Goal: Navigation & Orientation: Find specific page/section

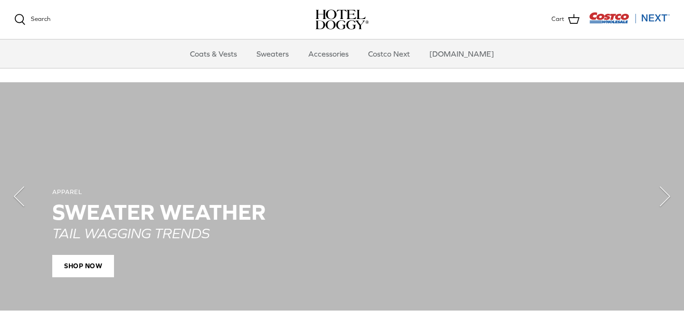
scroll to position [660, 0]
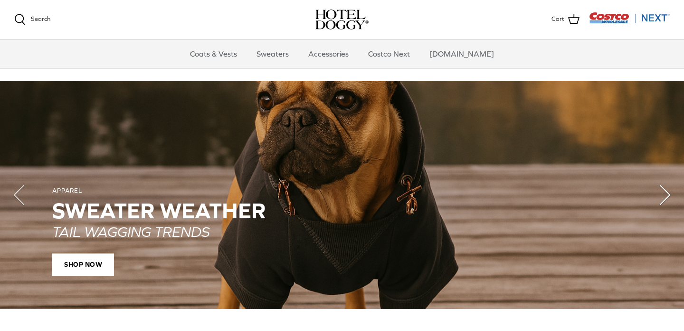
click at [668, 193] on polyline "Next" at bounding box center [666, 194] width 10 height 19
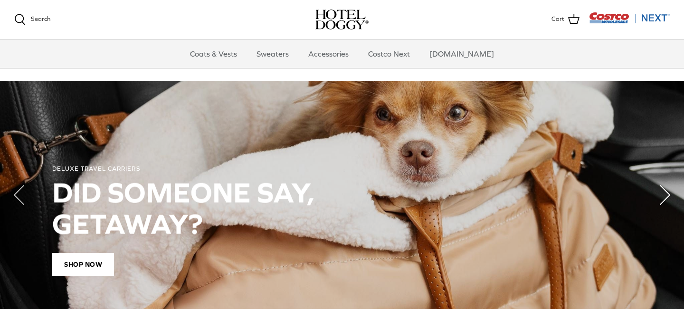
click at [668, 193] on polyline "Next" at bounding box center [666, 194] width 10 height 19
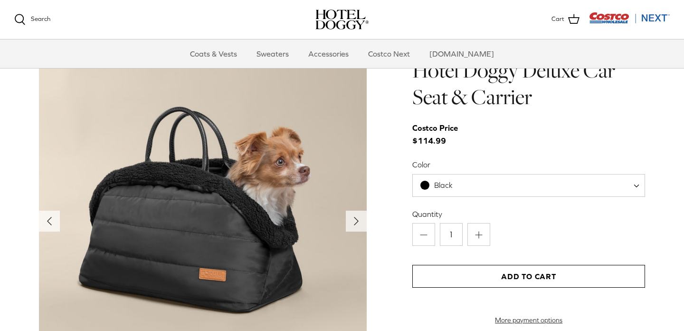
scroll to position [949, 0]
click at [359, 221] on icon "Right" at bounding box center [356, 221] width 15 height 15
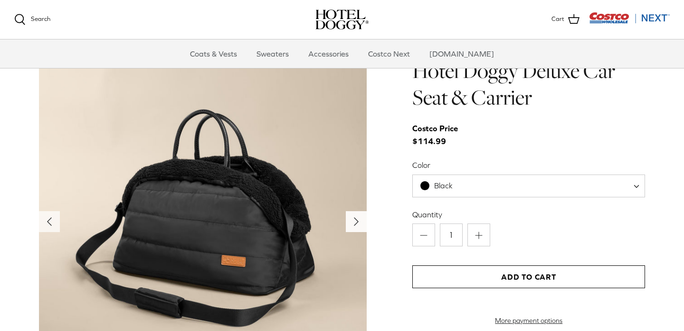
click at [359, 221] on icon "Right" at bounding box center [356, 221] width 15 height 15
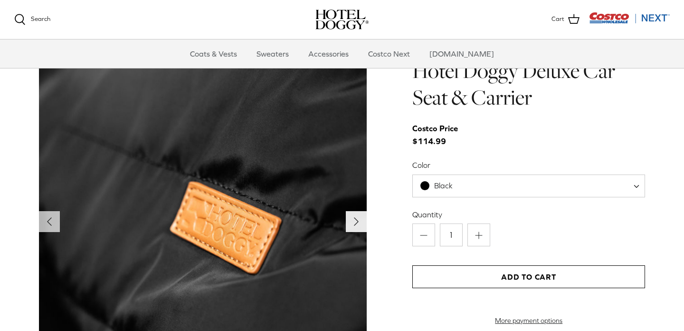
click at [359, 221] on icon "Right" at bounding box center [356, 221] width 15 height 15
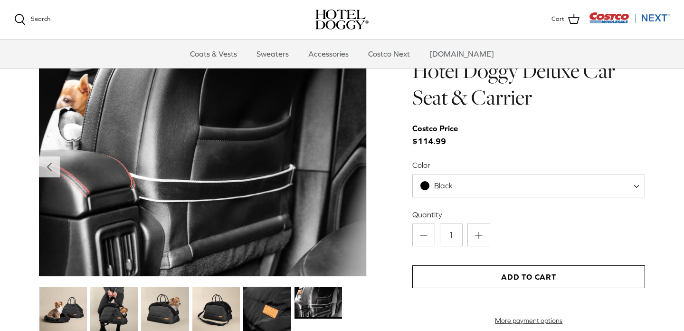
click at [359, 221] on img at bounding box center [203, 166] width 328 height 219
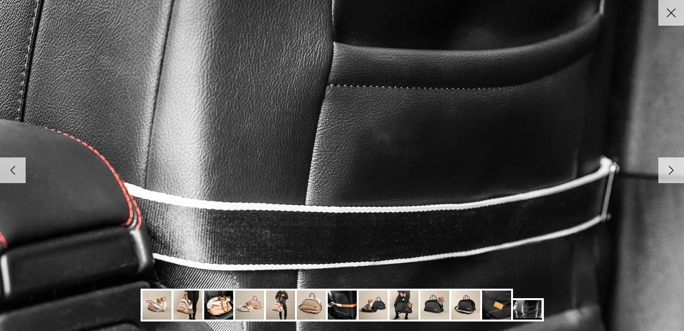
click at [359, 221] on img at bounding box center [342, 166] width 973 height 650
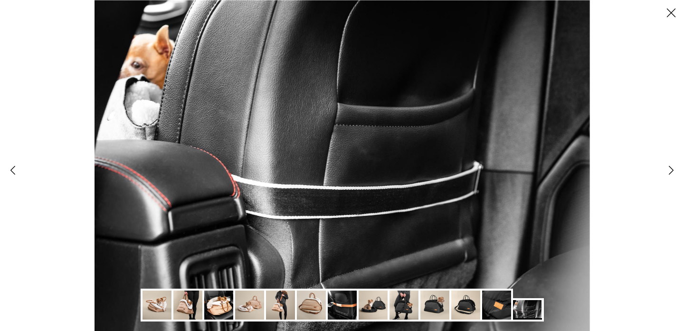
click at [359, 221] on img at bounding box center [343, 165] width 496 height 331
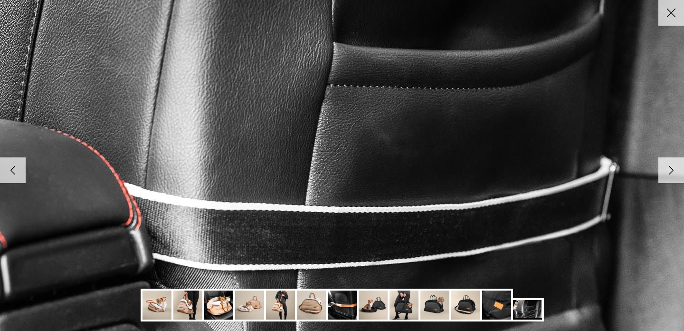
click at [359, 221] on img at bounding box center [342, 166] width 973 height 650
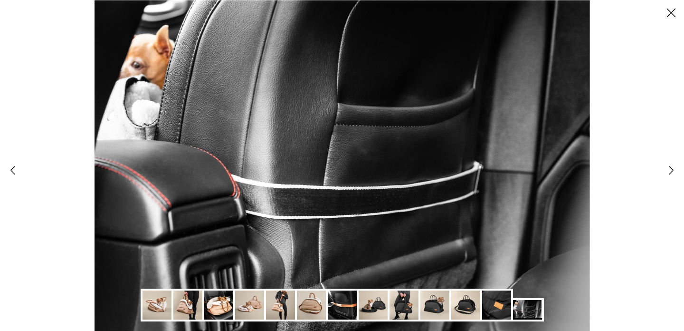
click at [251, 301] on img at bounding box center [249, 304] width 29 height 29
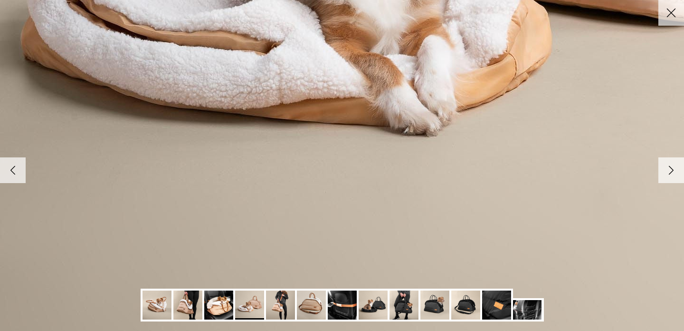
click at [189, 302] on img at bounding box center [187, 304] width 29 height 29
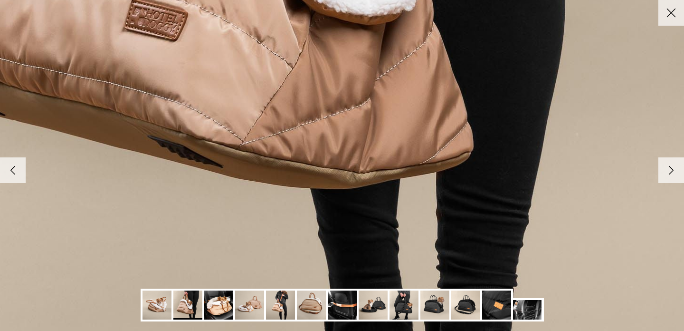
click at [493, 311] on img at bounding box center [496, 304] width 29 height 29
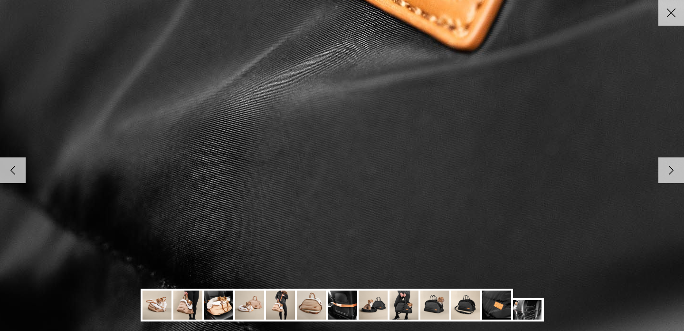
click at [402, 305] on img at bounding box center [404, 304] width 29 height 29
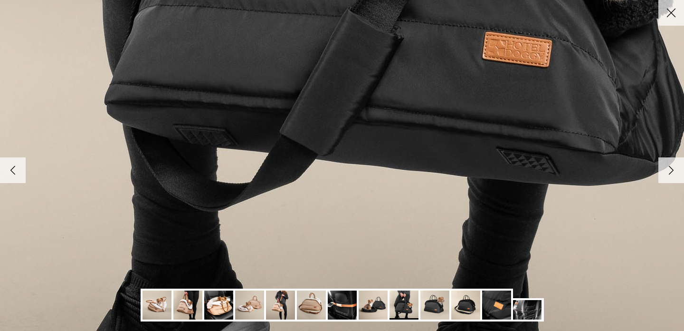
click at [182, 300] on img at bounding box center [187, 304] width 29 height 29
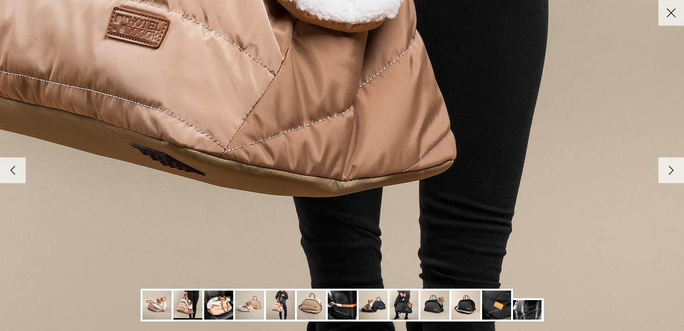
click at [531, 309] on img at bounding box center [527, 309] width 29 height 19
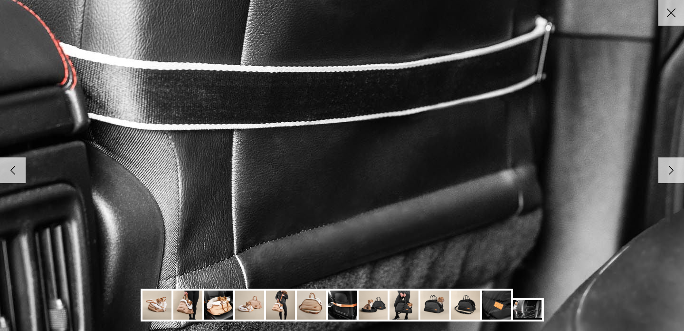
click at [491, 309] on img at bounding box center [496, 304] width 29 height 29
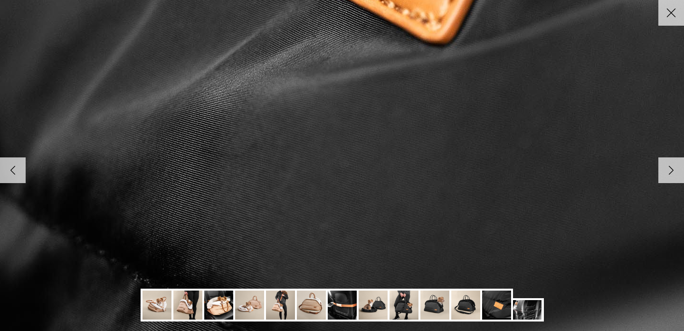
click at [465, 308] on img at bounding box center [465, 304] width 29 height 29
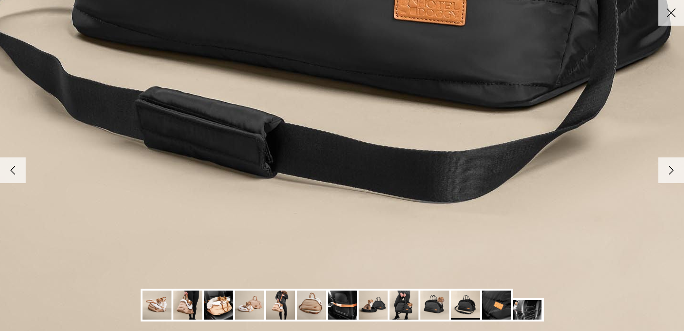
click at [349, 307] on img at bounding box center [342, 304] width 29 height 29
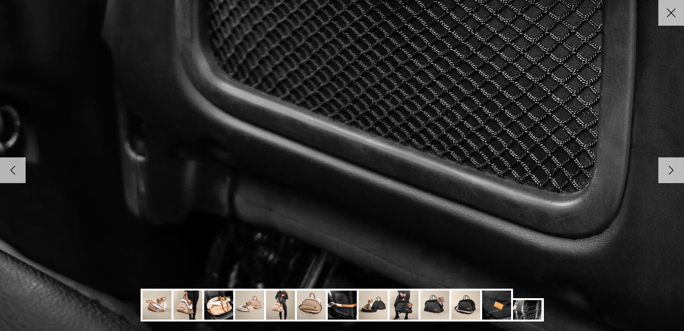
click at [181, 302] on img at bounding box center [187, 304] width 29 height 29
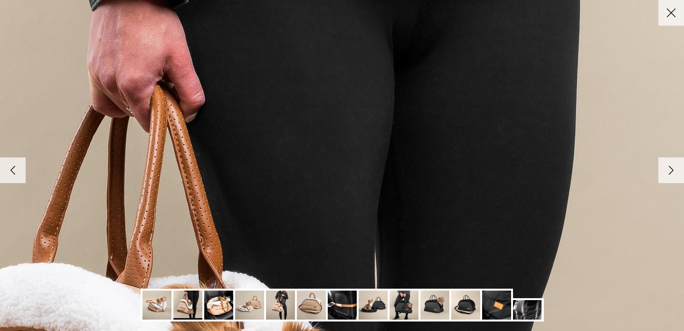
click at [669, 15] on line at bounding box center [672, 13] width 8 height 8
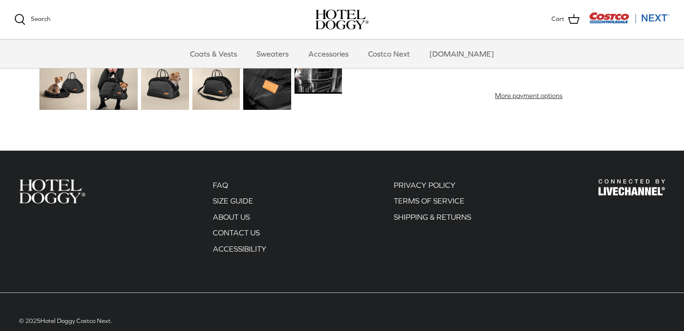
scroll to position [895, 0]
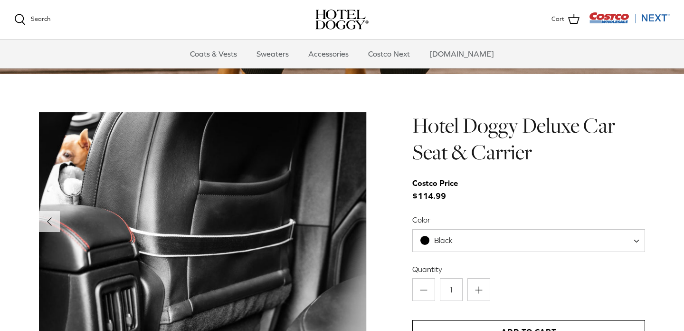
click at [503, 237] on span "Black" at bounding box center [528, 240] width 233 height 23
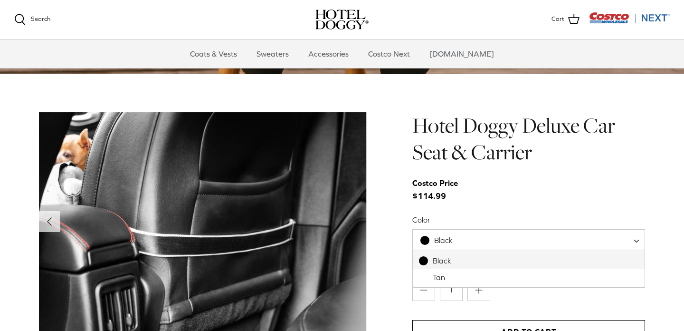
click at [488, 206] on div "Hotel Doggy Deluxe Car Seat & Carrier Costco Price $114.99 Color Black Tan Blac…" at bounding box center [528, 245] width 233 height 267
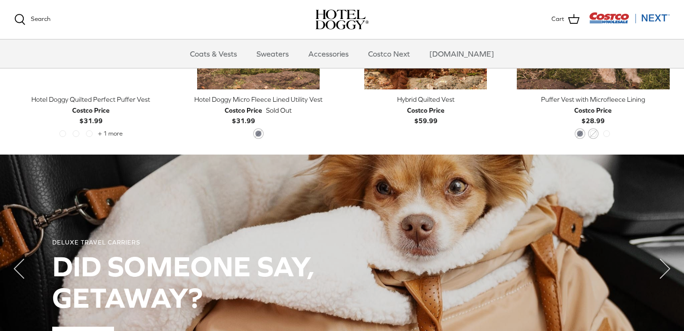
scroll to position [308, 0]
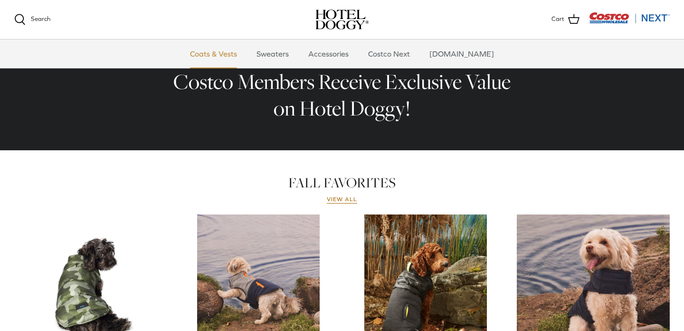
click at [239, 54] on link "Coats & Vests" at bounding box center [214, 53] width 64 height 29
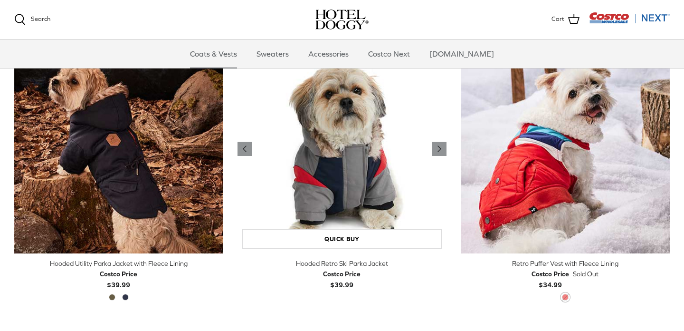
scroll to position [534, 0]
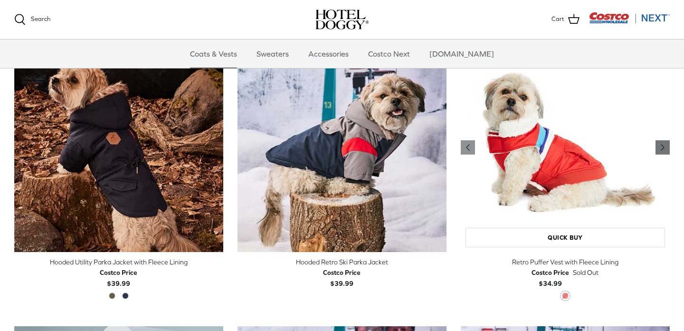
click at [660, 143] on icon "Right" at bounding box center [662, 147] width 11 height 11
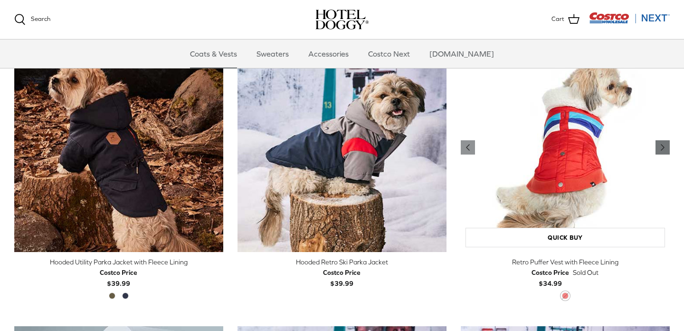
click at [660, 143] on icon "Right" at bounding box center [662, 147] width 11 height 11
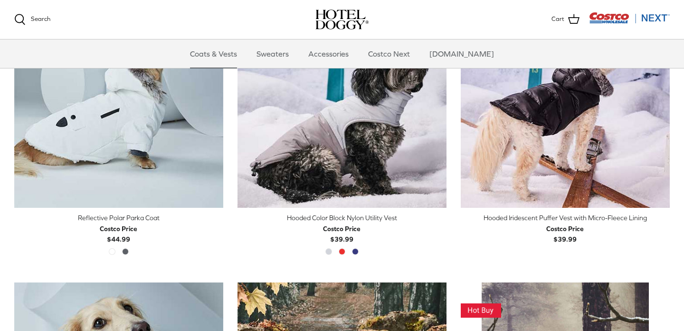
scroll to position [836, 0]
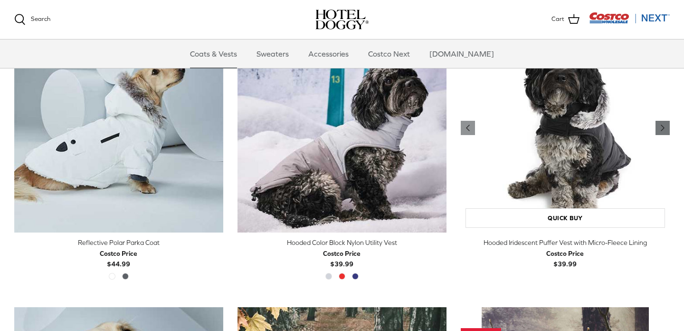
click at [661, 124] on icon "Right" at bounding box center [662, 127] width 11 height 11
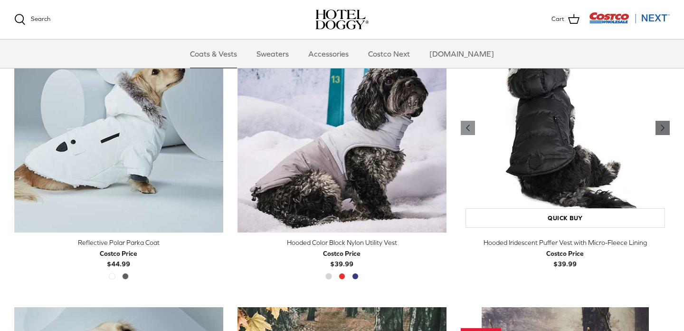
click at [661, 124] on icon "Right" at bounding box center [662, 127] width 11 height 11
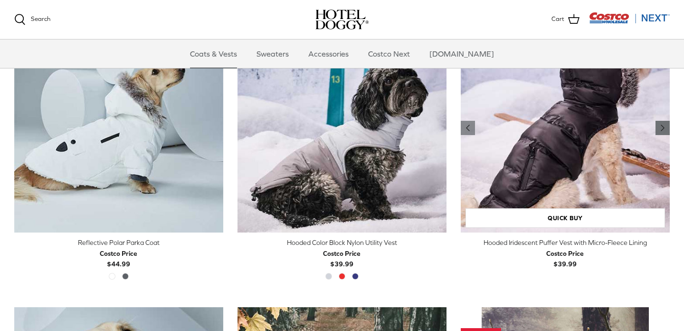
click at [661, 125] on icon "Right" at bounding box center [662, 127] width 11 height 11
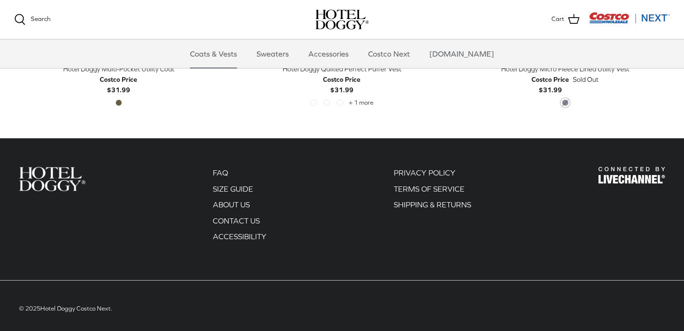
scroll to position [2143, 0]
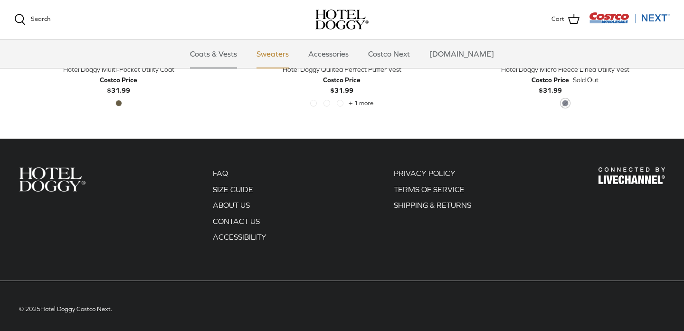
click at [282, 57] on link "Sweaters" at bounding box center [272, 53] width 49 height 29
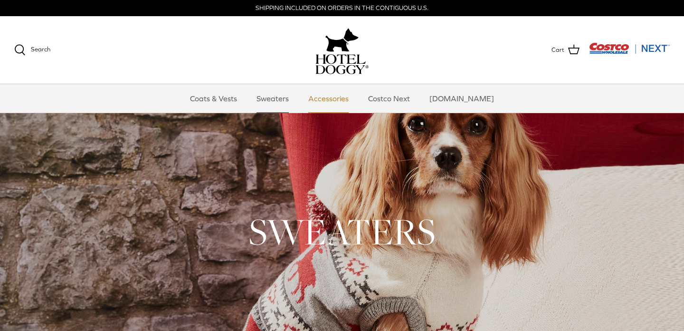
click at [340, 102] on link "Accessories" at bounding box center [328, 98] width 57 height 29
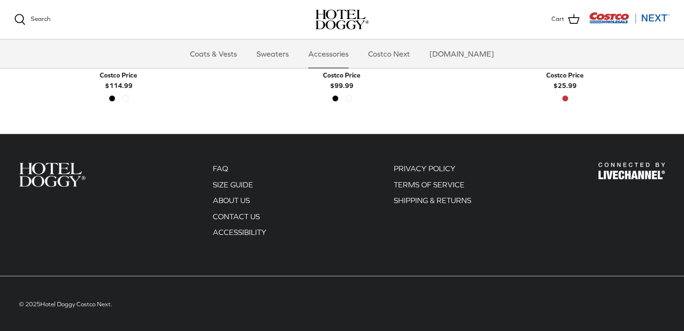
scroll to position [447, 0]
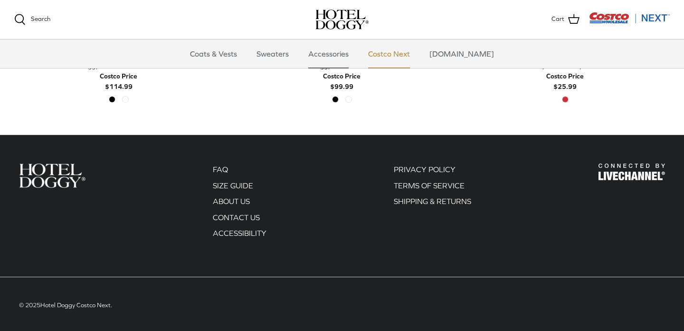
click at [402, 58] on link "Costco Next" at bounding box center [389, 53] width 59 height 29
